Goal: Transaction & Acquisition: Purchase product/service

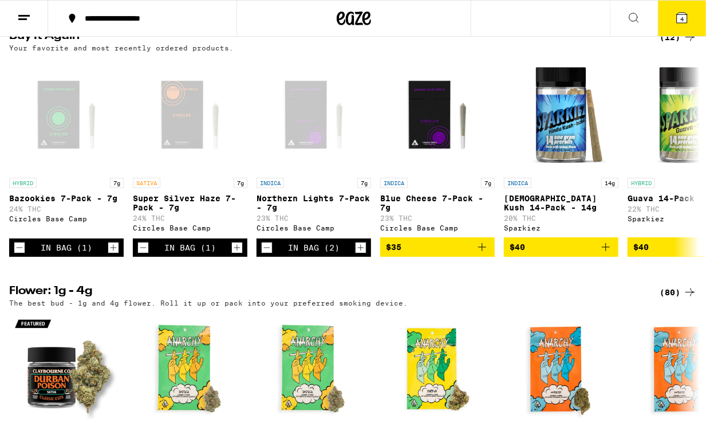
scroll to position [670, 0]
